Goal: Task Accomplishment & Management: Use online tool/utility

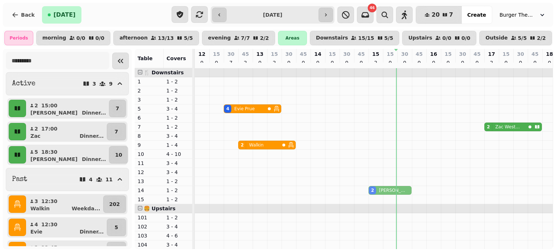
drag, startPoint x: 370, startPoint y: 127, endPoint x: 367, endPoint y: 189, distance: 62.0
click at [367, 189] on tbody "4 Evie Prue 2 Alan Williams 2 Zac West (FT) 2 Walkin 5 Rebecca Pham 2 Alan Will…" at bounding box center [499, 208] width 609 height 280
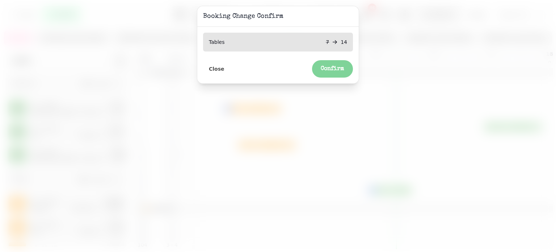
click at [343, 63] on button "Confirm" at bounding box center [332, 68] width 41 height 17
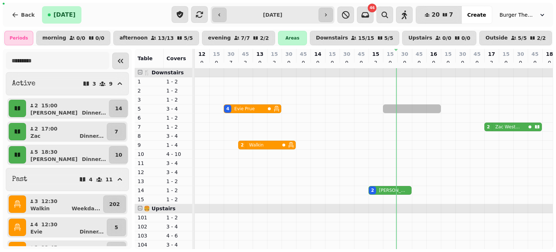
drag, startPoint x: 389, startPoint y: 113, endPoint x: 430, endPoint y: 116, distance: 41.4
select select "**********"
select select "*"
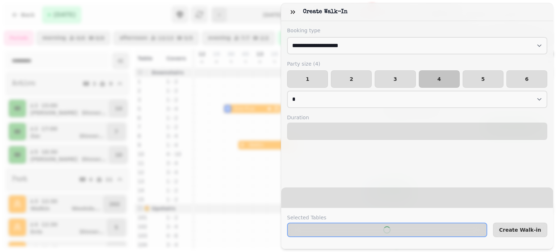
select select "****"
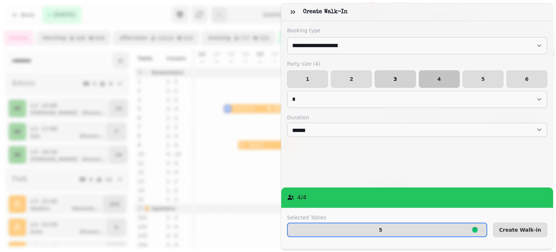
click at [403, 83] on button "3" at bounding box center [395, 78] width 41 height 17
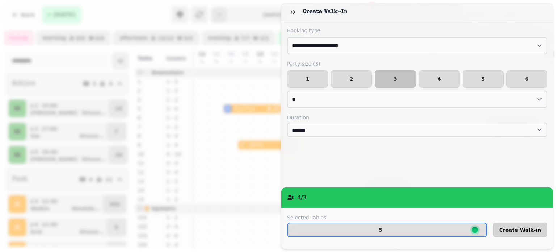
click at [507, 227] on span "Create Walk-in" at bounding box center [520, 229] width 42 height 5
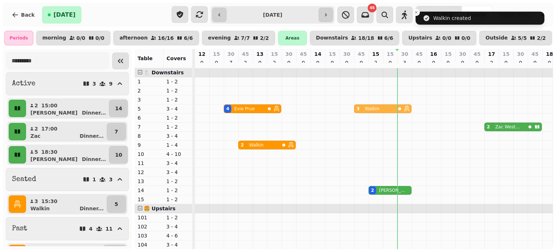
drag, startPoint x: 421, startPoint y: 114, endPoint x: 381, endPoint y: 112, distance: 39.5
click at [195, 112] on div "4 Evie Prue 3 Walkin 3 Walkin" at bounding box center [195, 108] width 0 height 9
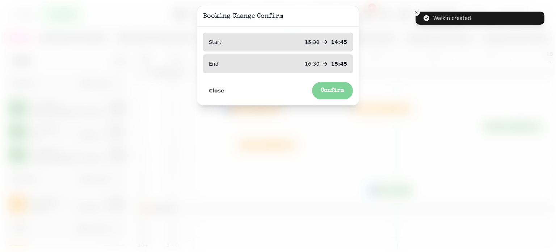
click at [339, 85] on button "Confirm" at bounding box center [332, 90] width 41 height 17
